Goal: Transaction & Acquisition: Purchase product/service

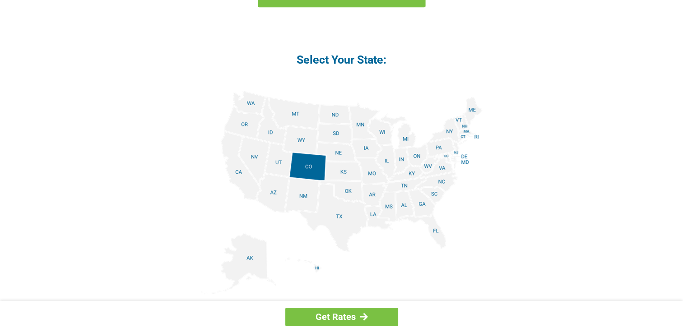
scroll to position [1038, 0]
click at [249, 154] on img at bounding box center [342, 192] width 282 height 204
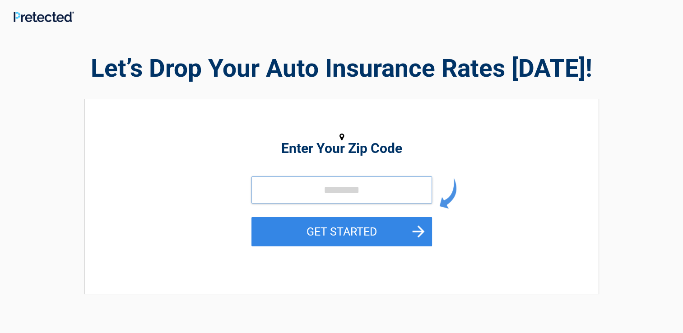
click at [324, 187] on input "tel" at bounding box center [341, 190] width 181 height 27
type input "*****"
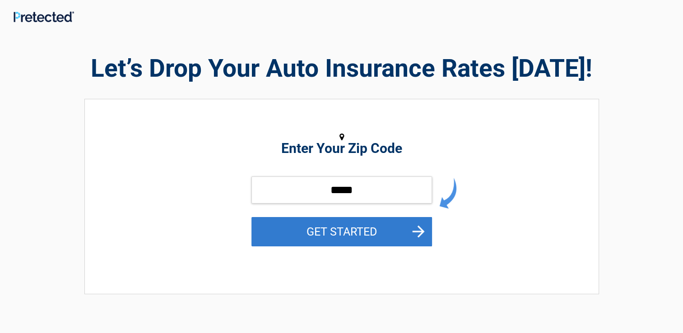
click at [325, 227] on button "GET STARTED" at bounding box center [341, 231] width 181 height 29
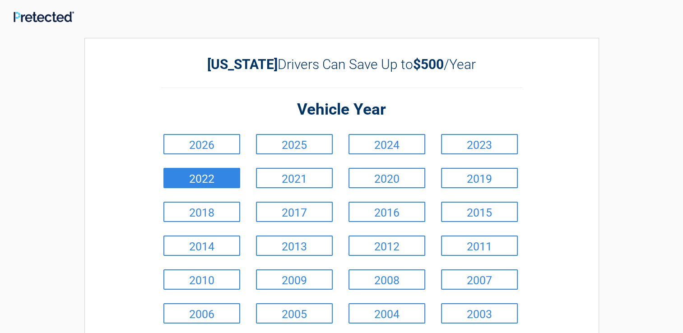
click at [226, 177] on link "2022" at bounding box center [201, 178] width 77 height 20
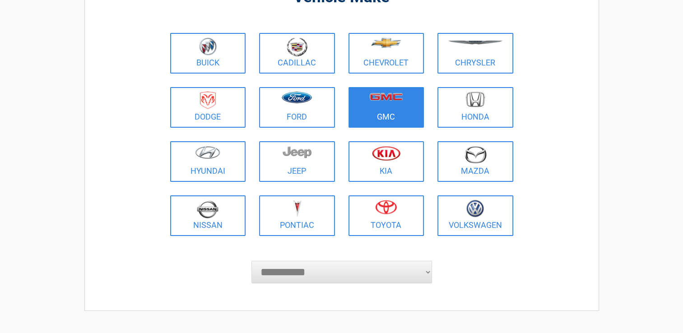
scroll to position [90, 0]
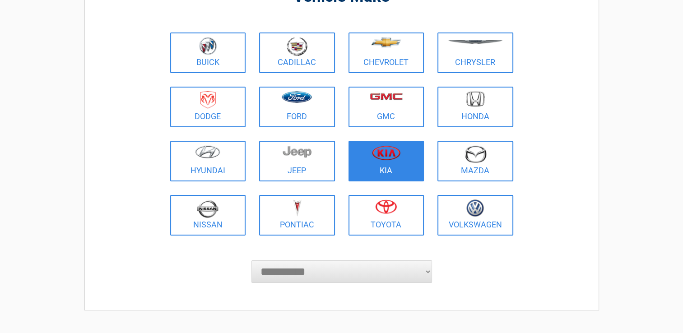
click at [408, 157] on figure at bounding box center [386, 155] width 65 height 20
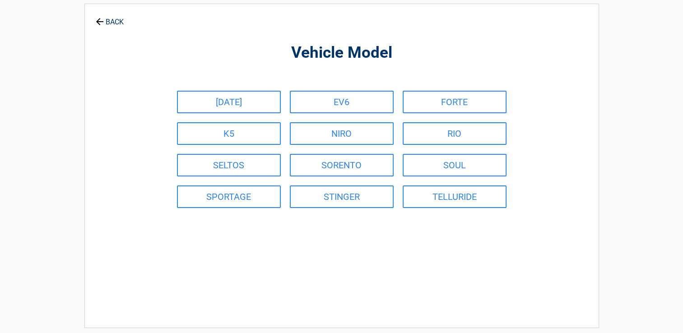
scroll to position [0, 0]
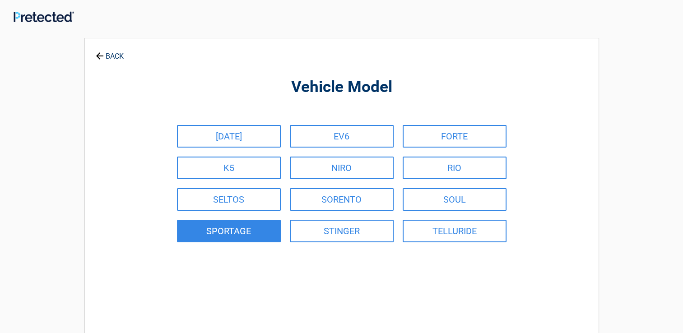
drag, startPoint x: 252, startPoint y: 234, endPoint x: 248, endPoint y: 230, distance: 5.7
click at [249, 231] on link "SPORTAGE" at bounding box center [229, 231] width 104 height 23
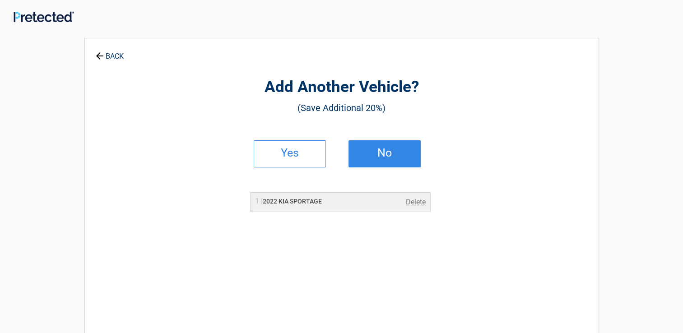
click at [381, 160] on link "No" at bounding box center [385, 153] width 72 height 27
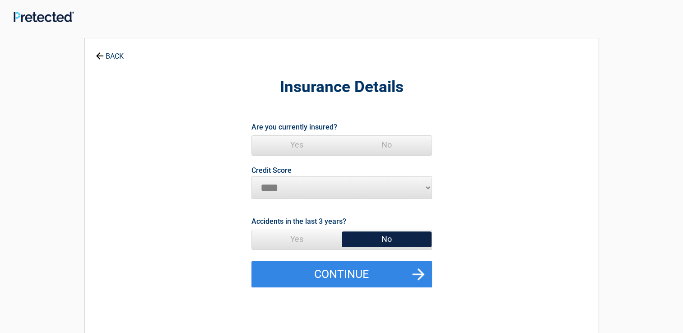
click at [309, 145] on span "Yes" at bounding box center [297, 145] width 90 height 18
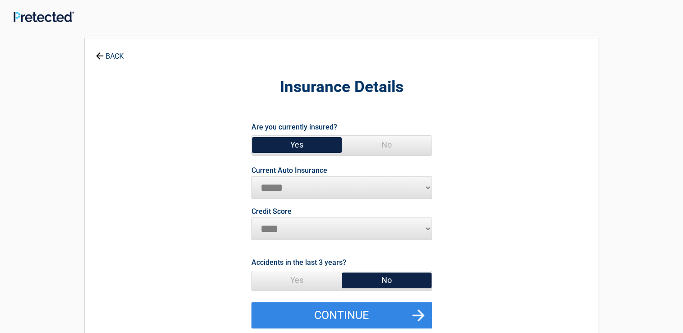
click at [424, 228] on select "********* **** ******* ****" at bounding box center [341, 229] width 181 height 23
select select "*********"
click at [251, 218] on select "********* **** ******* ****" at bounding box center [341, 229] width 181 height 23
click at [382, 281] on span "No" at bounding box center [387, 280] width 90 height 18
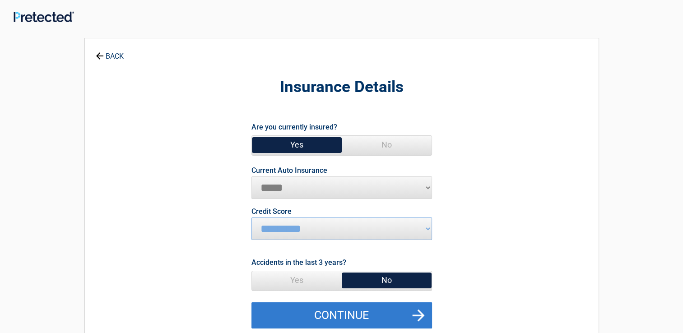
click at [421, 316] on button "Continue" at bounding box center [341, 316] width 181 height 26
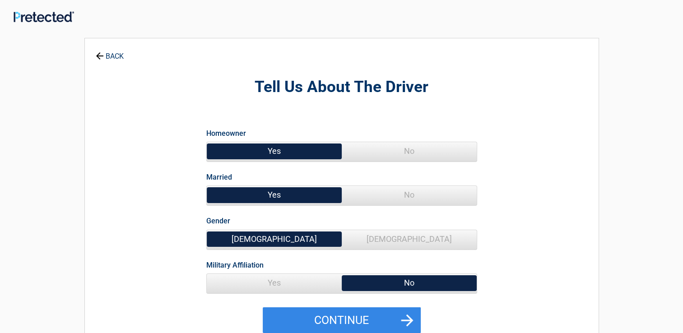
click at [420, 238] on span "Female" at bounding box center [409, 239] width 135 height 18
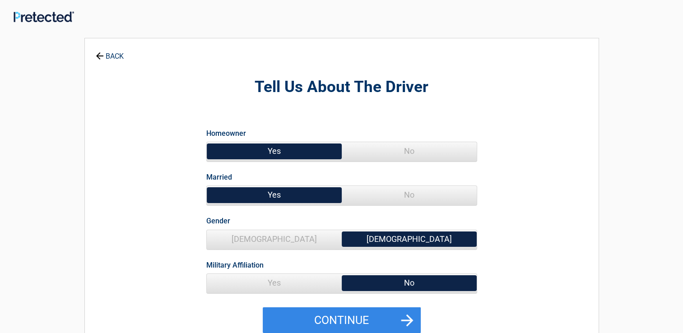
click at [312, 281] on span "Yes" at bounding box center [274, 283] width 135 height 18
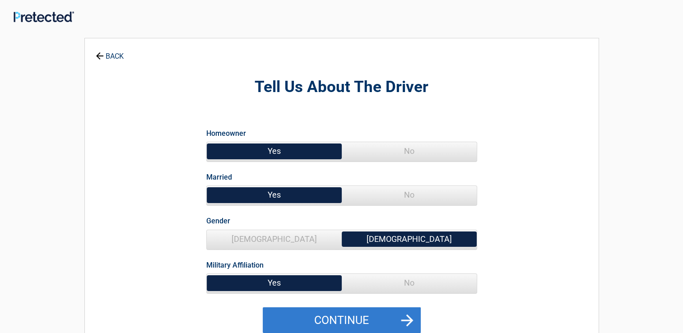
click at [350, 317] on button "Continue" at bounding box center [342, 320] width 158 height 26
